Goal: Information Seeking & Learning: Check status

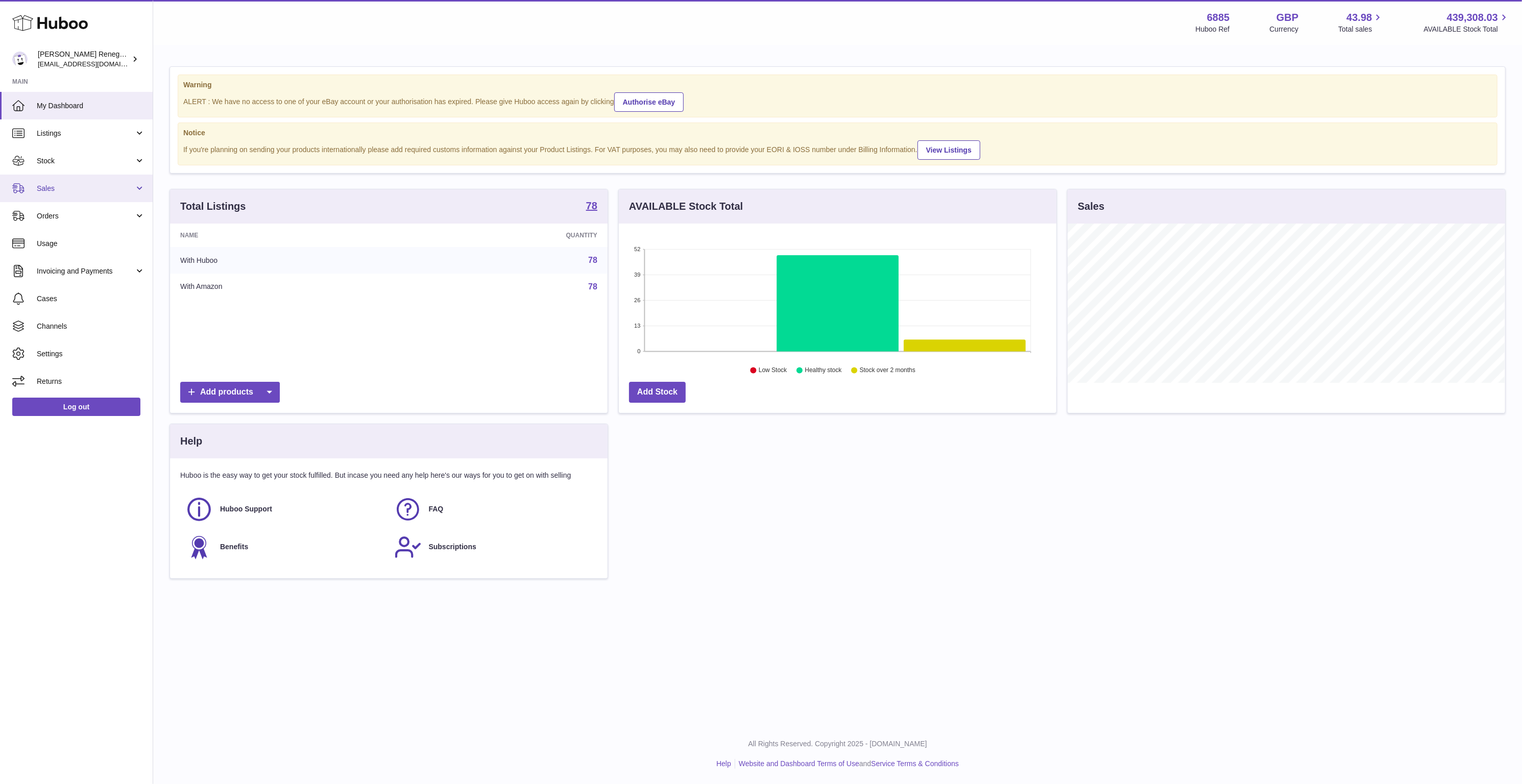
scroll to position [159, 437]
drag, startPoint x: 0, startPoint y: 0, endPoint x: 86, endPoint y: 188, distance: 206.7
click at [86, 188] on span "Sales" at bounding box center [85, 188] width 97 height 10
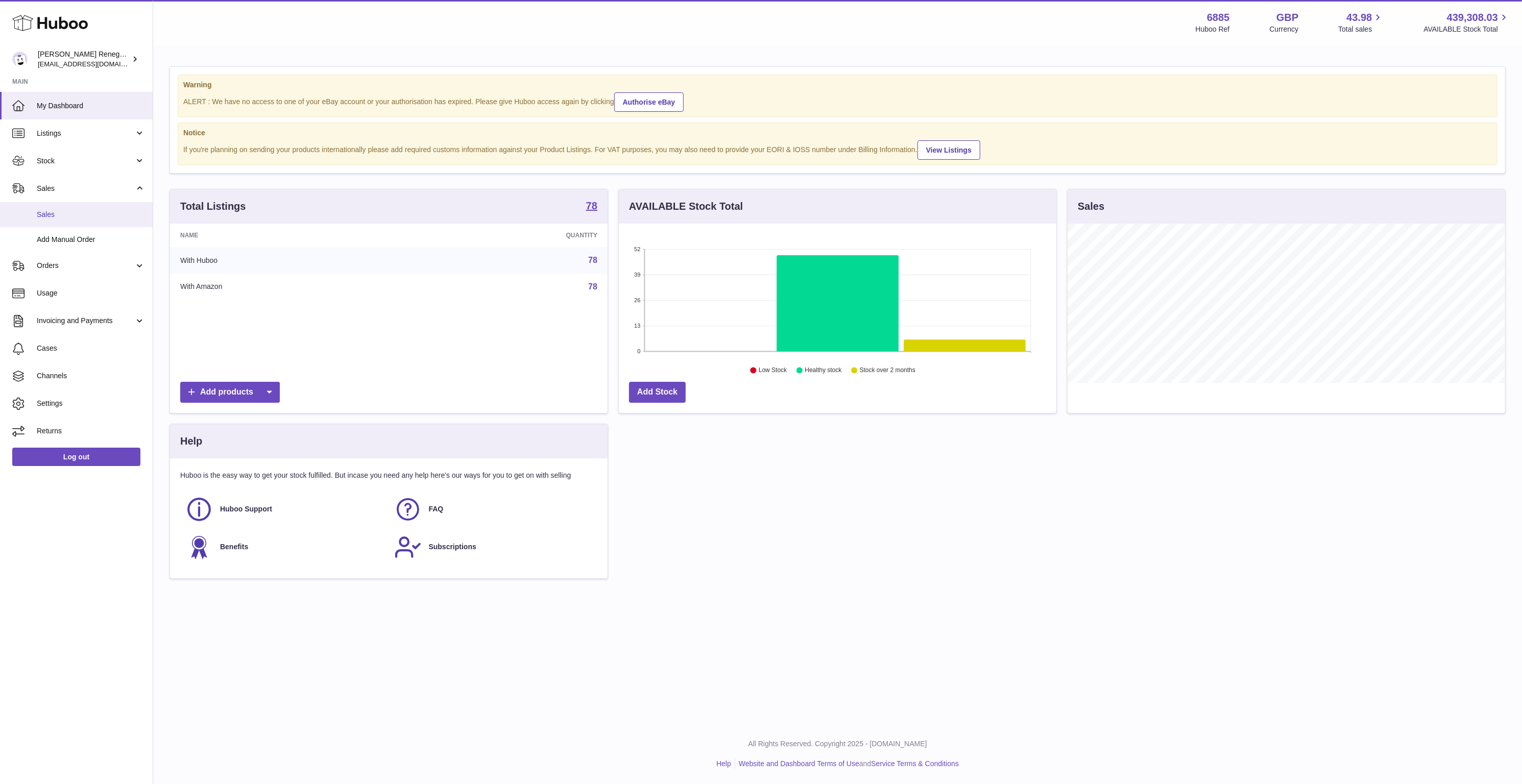
click at [41, 210] on span "Sales" at bounding box center [90, 214] width 109 height 10
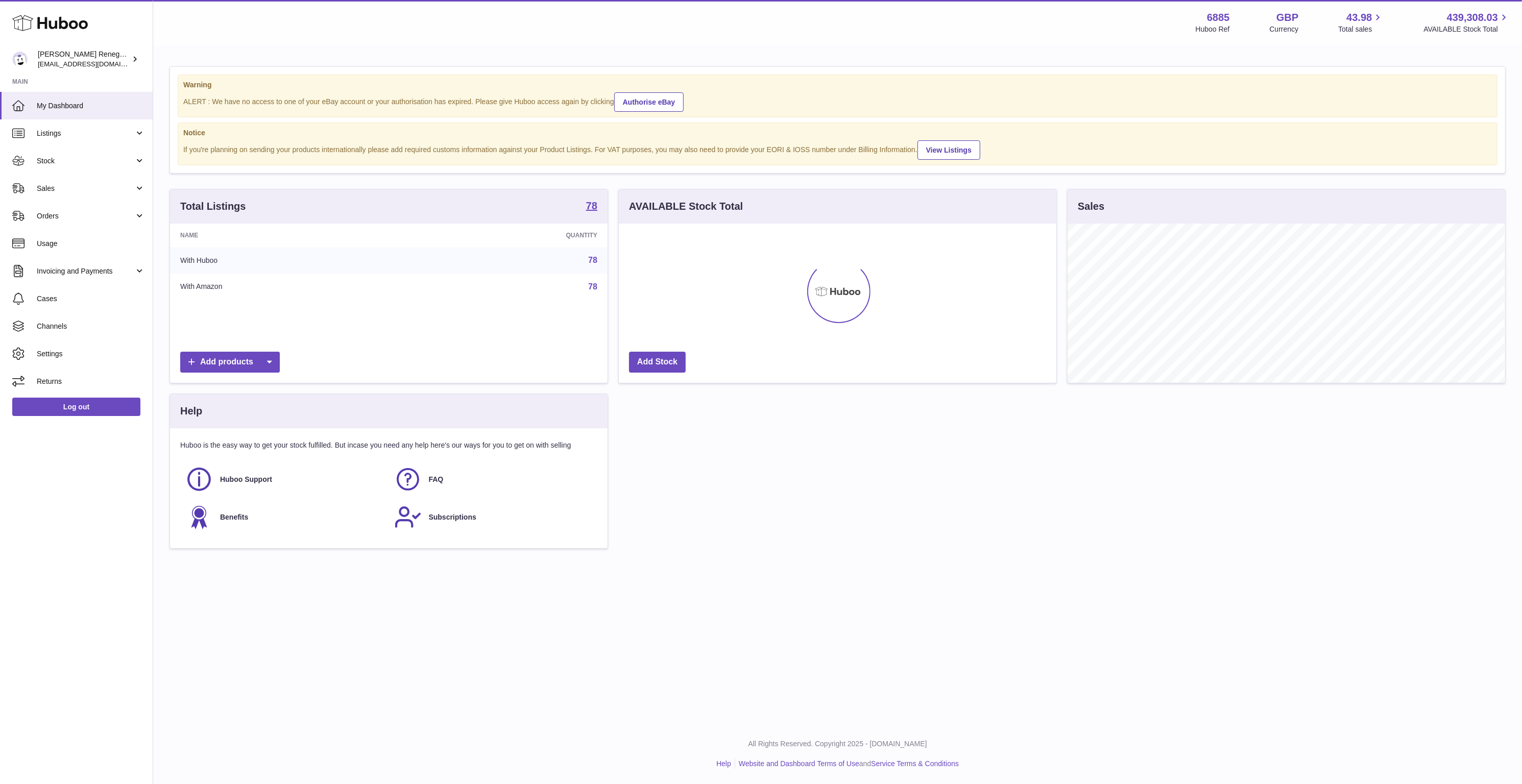
scroll to position [159, 437]
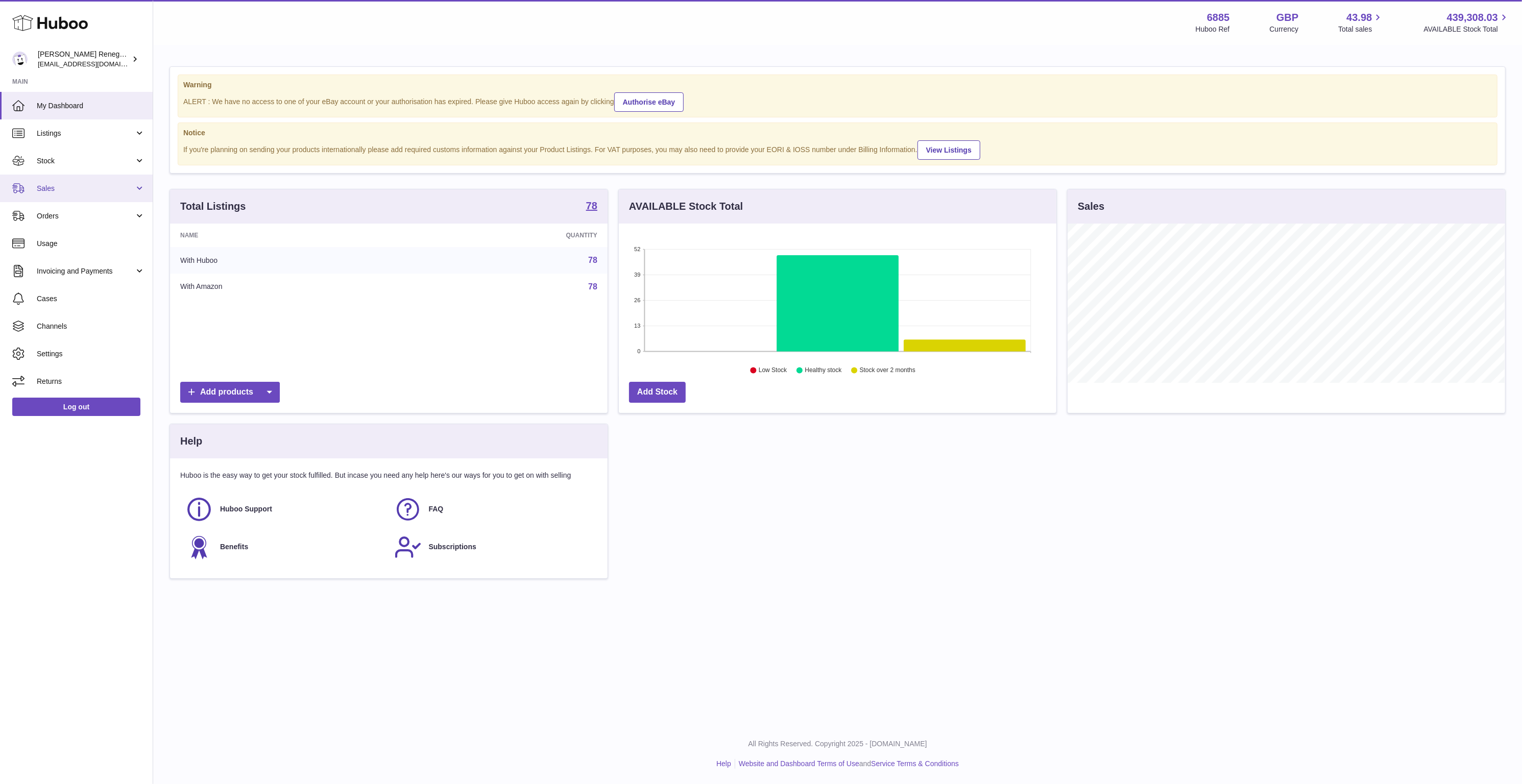
click at [135, 189] on link "Sales" at bounding box center [76, 188] width 153 height 28
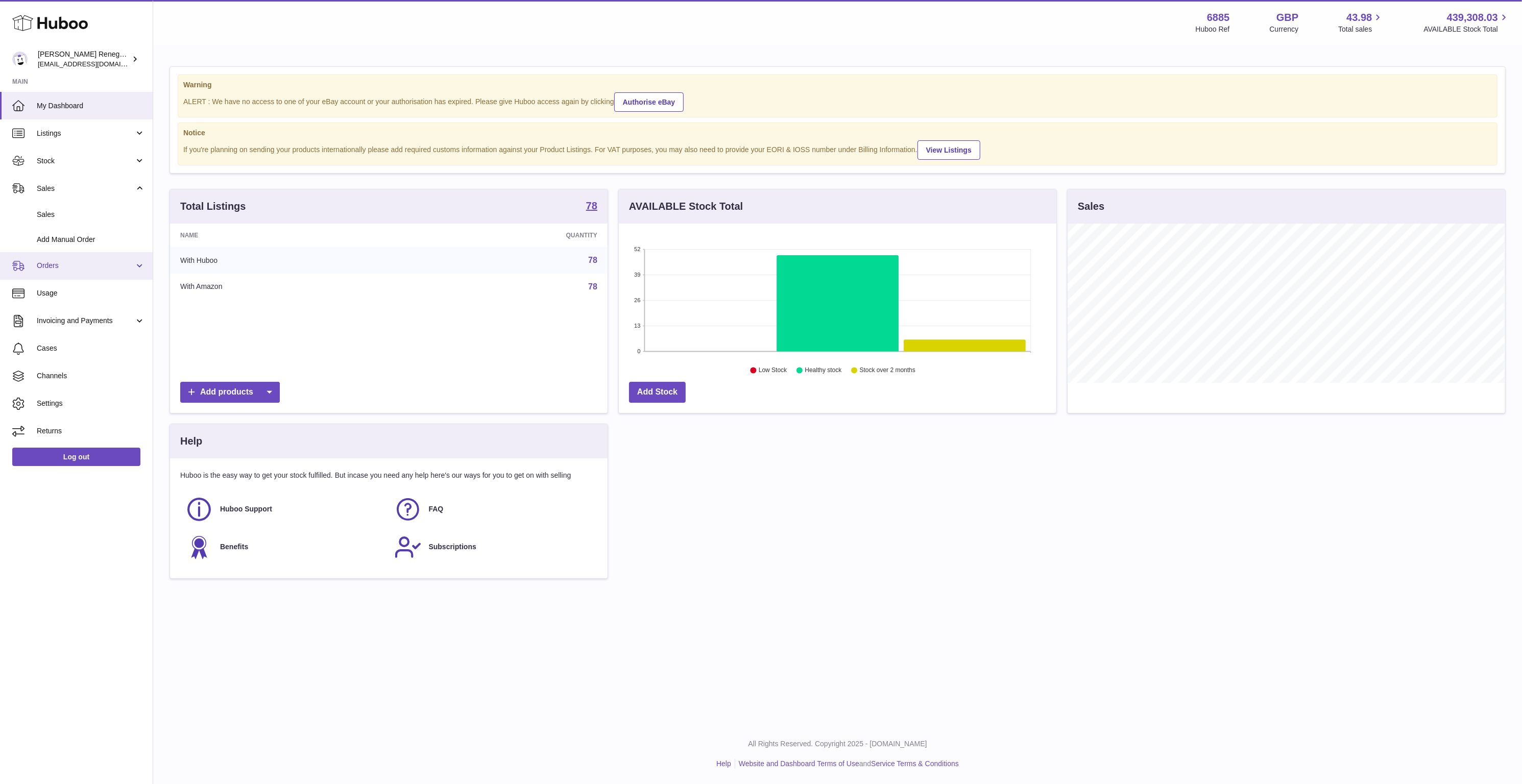
click at [135, 262] on link "Orders" at bounding box center [76, 265] width 153 height 28
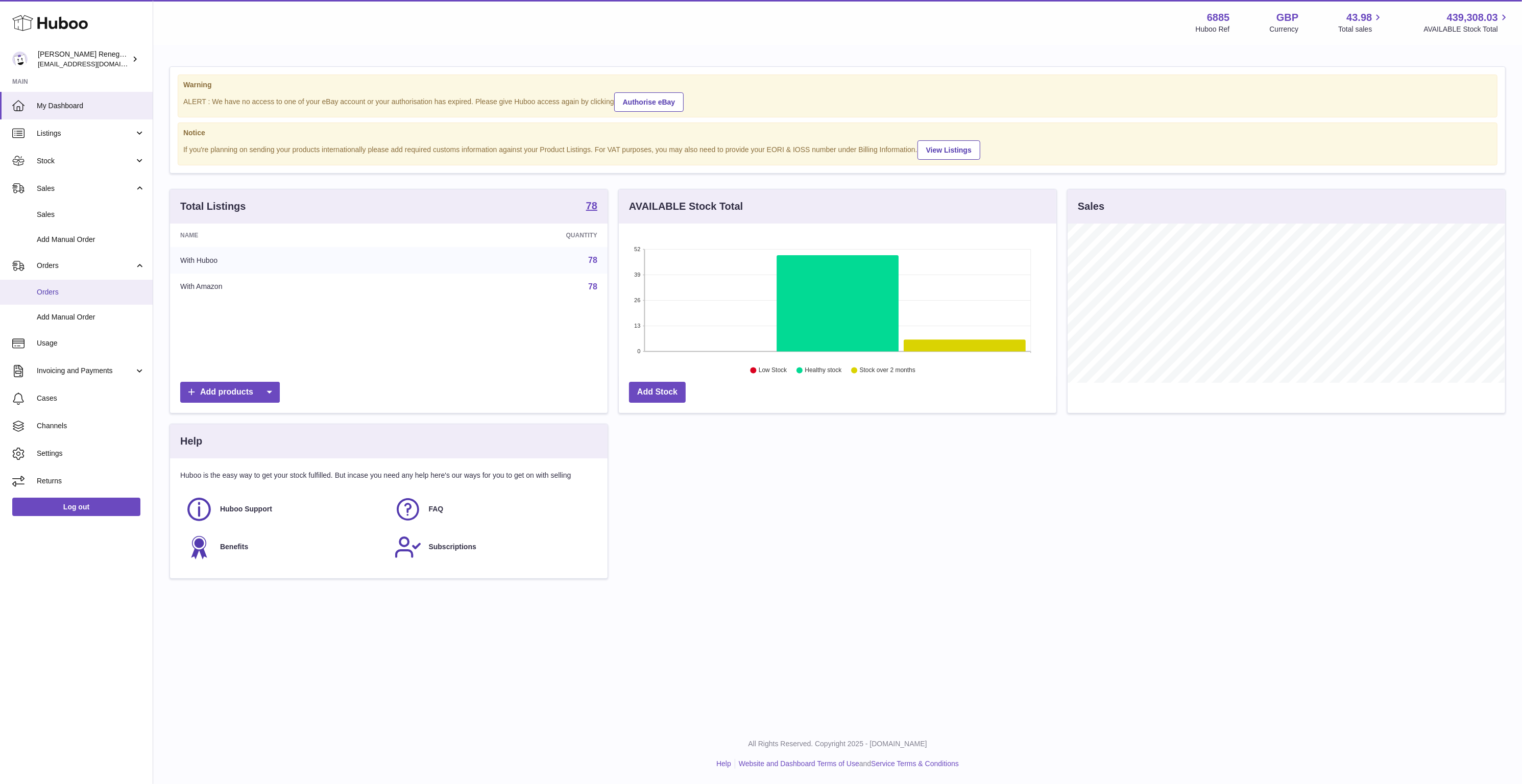
click at [134, 290] on span "Orders" at bounding box center [90, 292] width 109 height 10
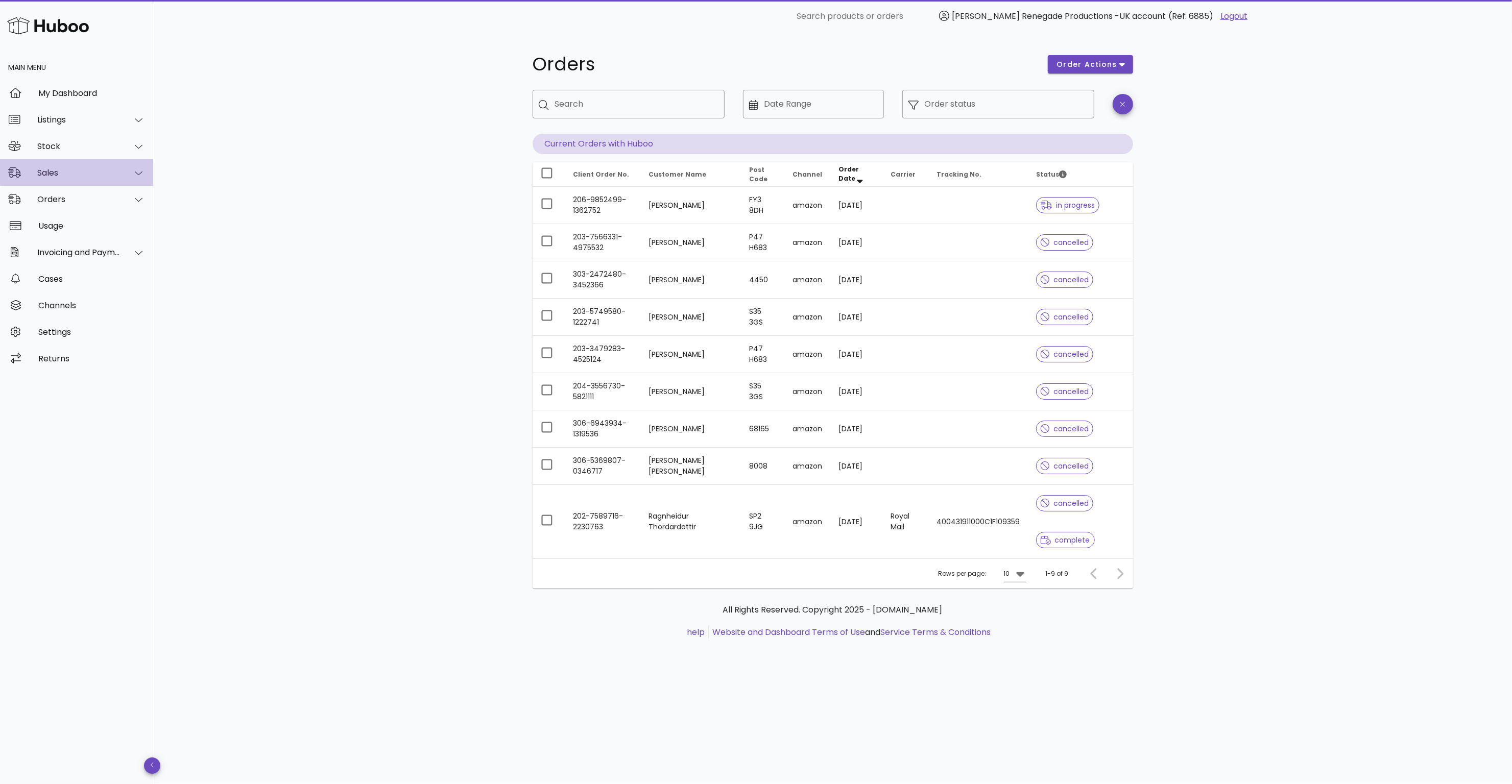
click at [119, 174] on div "Sales" at bounding box center [79, 173] width 84 height 10
click at [44, 197] on div "Sales" at bounding box center [90, 198] width 109 height 10
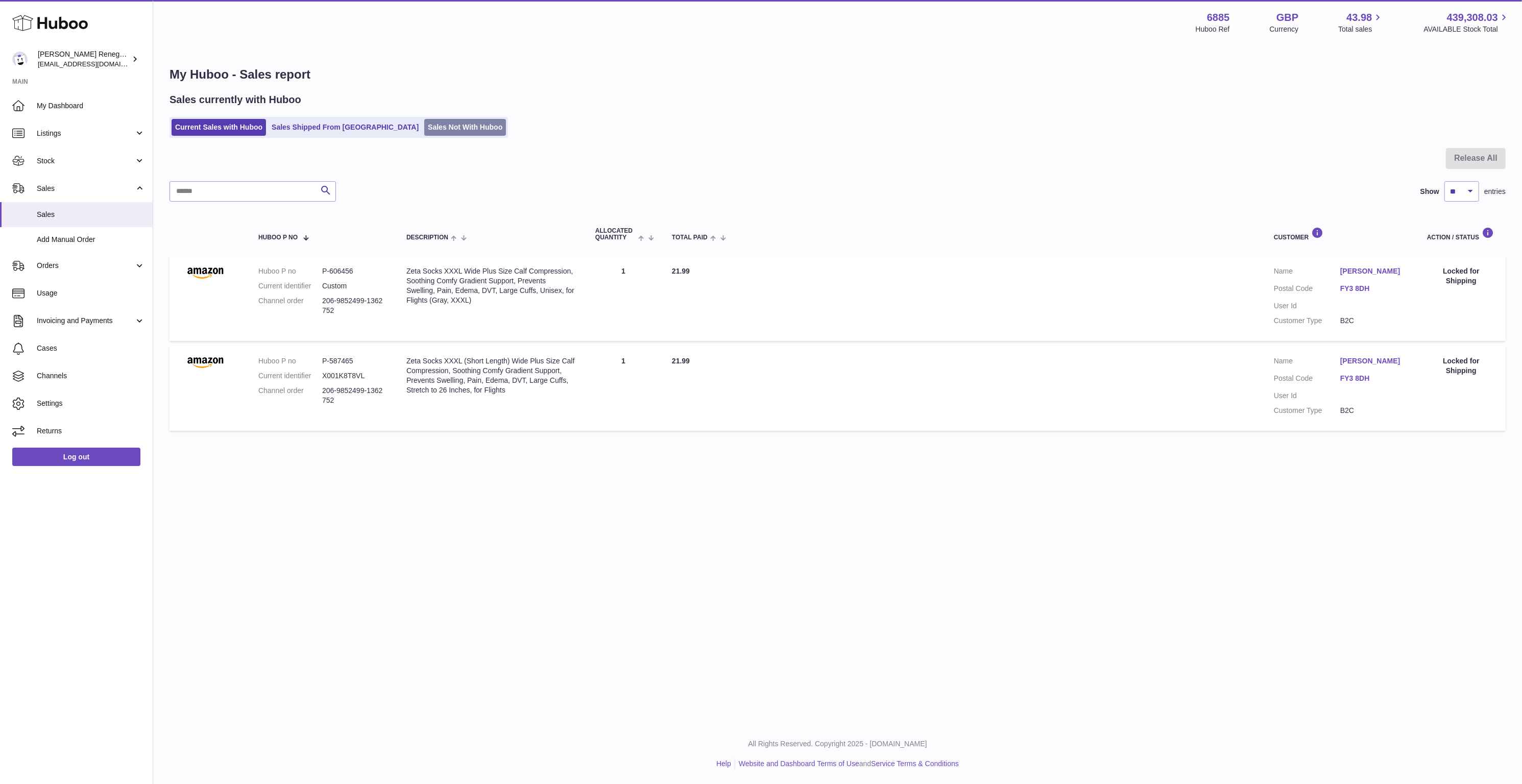
click at [425, 121] on link "Sales Not With Huboo" at bounding box center [465, 128] width 82 height 17
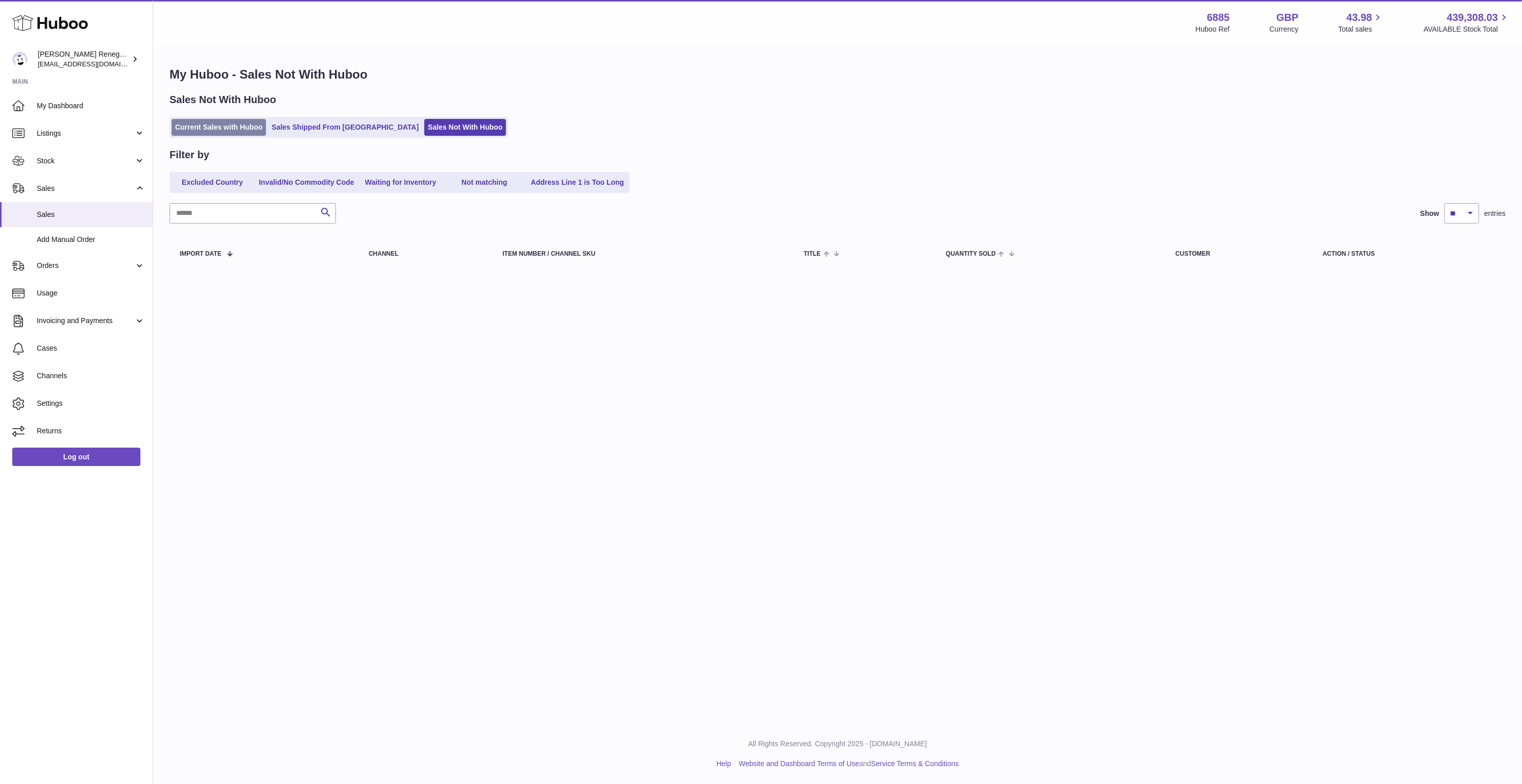
click at [182, 124] on link "Current Sales with Huboo" at bounding box center [219, 128] width 94 height 17
